Goal: Transaction & Acquisition: Purchase product/service

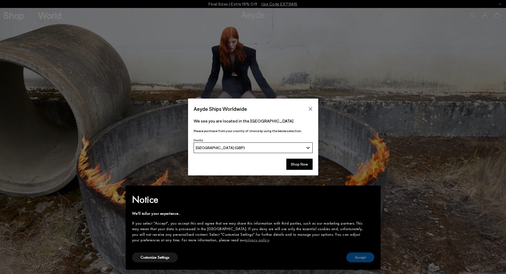
click at [359, 255] on button "Accept" at bounding box center [360, 257] width 28 height 10
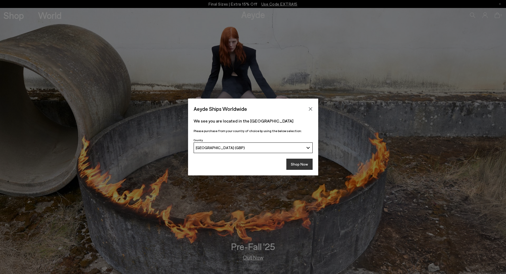
click at [304, 165] on button "Shop Now" at bounding box center [299, 163] width 26 height 11
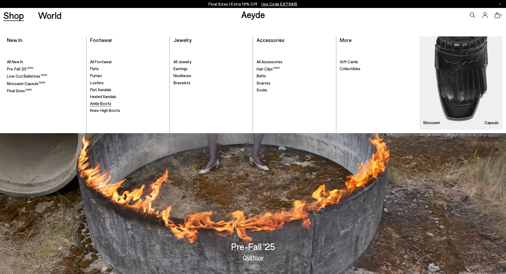
click at [98, 104] on span "Ankle Boots" at bounding box center [100, 103] width 21 height 5
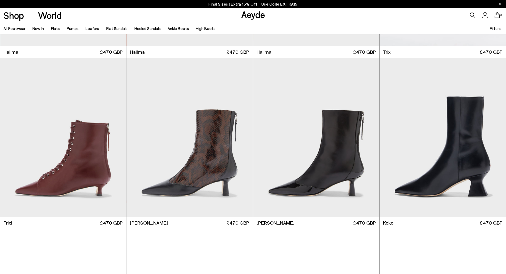
scroll to position [159, 0]
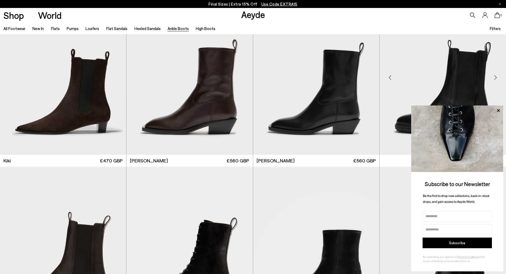
scroll to position [1062, 0]
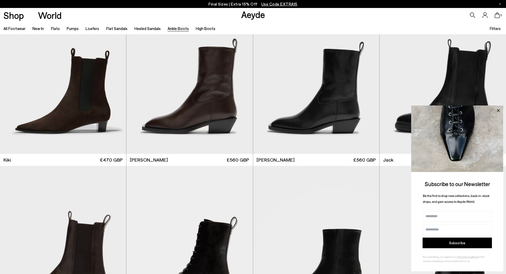
click at [498, 108] on icon at bounding box center [498, 110] width 7 height 7
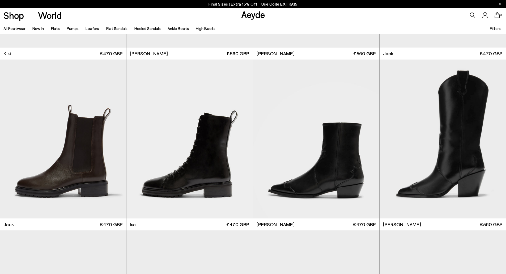
scroll to position [1195, 0]
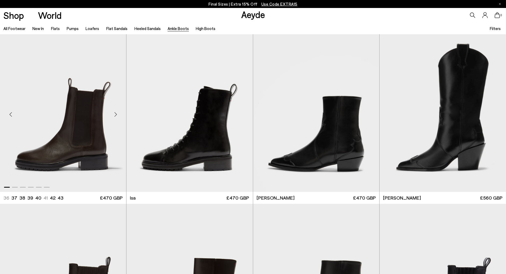
click at [115, 115] on div "Next slide" at bounding box center [116, 114] width 16 height 16
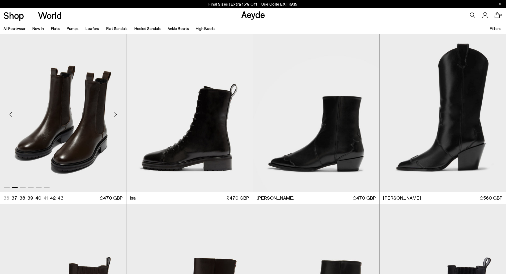
click at [115, 115] on div "Next slide" at bounding box center [116, 114] width 16 height 16
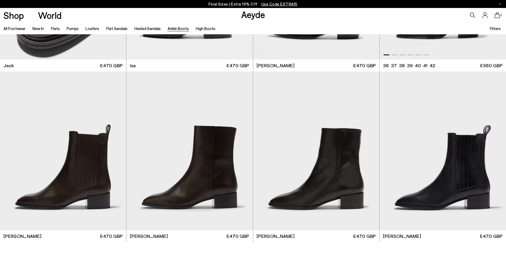
scroll to position [1327, 0]
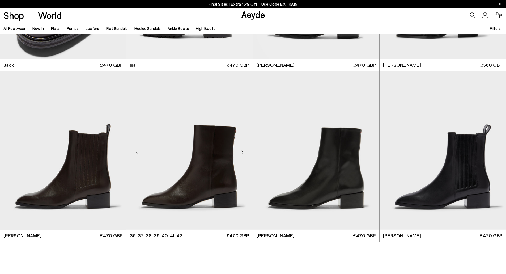
click at [241, 152] on div "Next slide" at bounding box center [242, 152] width 16 height 16
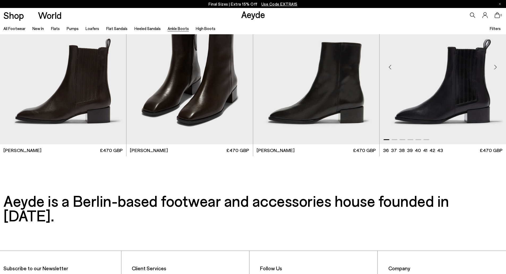
scroll to position [1433, 0]
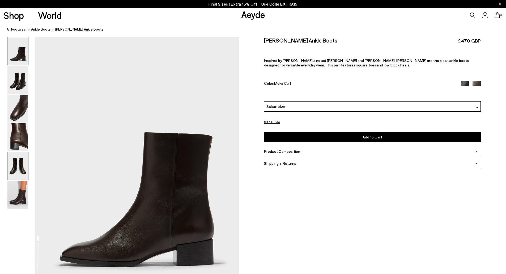
click at [19, 170] on img at bounding box center [17, 166] width 21 height 28
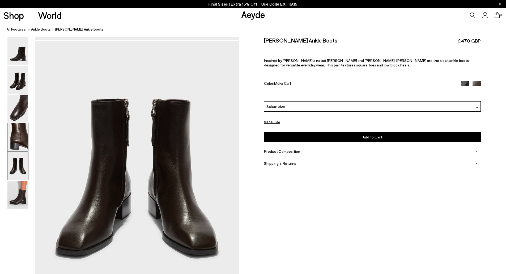
scroll to position [1089, 0]
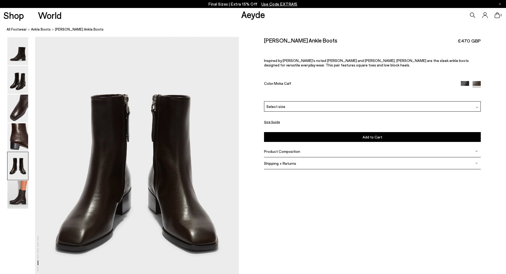
click at [275, 108] on span "Select size" at bounding box center [275, 107] width 19 height 6
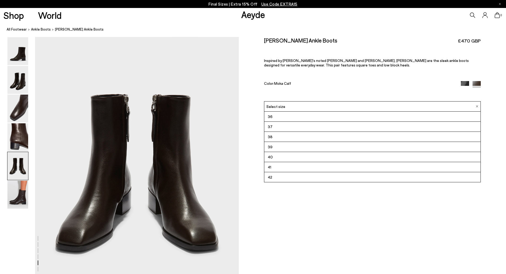
click at [275, 136] on li "38" at bounding box center [372, 137] width 216 height 10
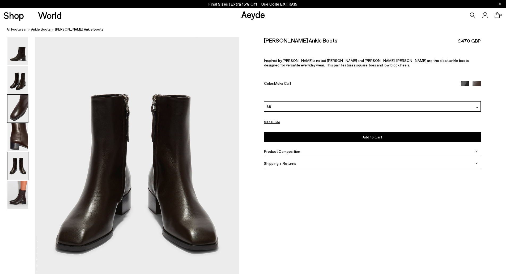
click at [15, 108] on img at bounding box center [17, 109] width 21 height 28
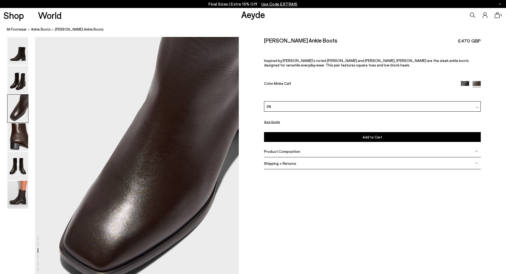
scroll to position [545, 0]
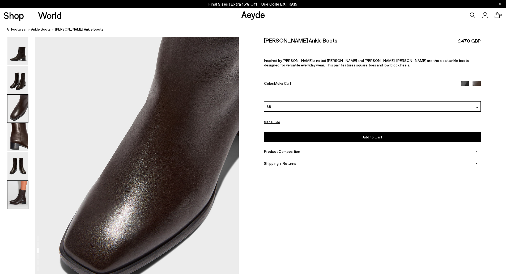
click at [15, 187] on img at bounding box center [17, 195] width 21 height 28
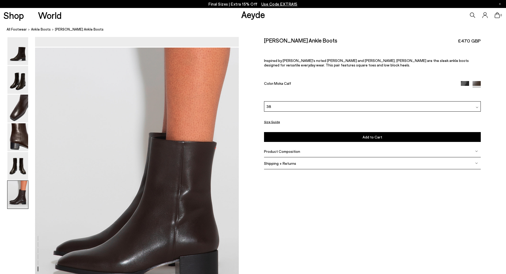
scroll to position [1398, 0]
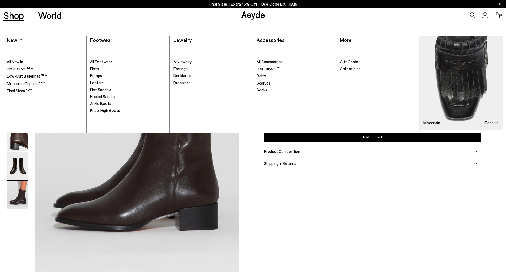
click at [107, 111] on span "Knee-High Boots" at bounding box center [105, 110] width 30 height 5
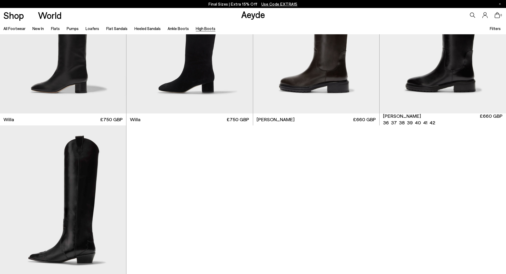
scroll to position [292, 0]
